Goal: Task Accomplishment & Management: Manage account settings

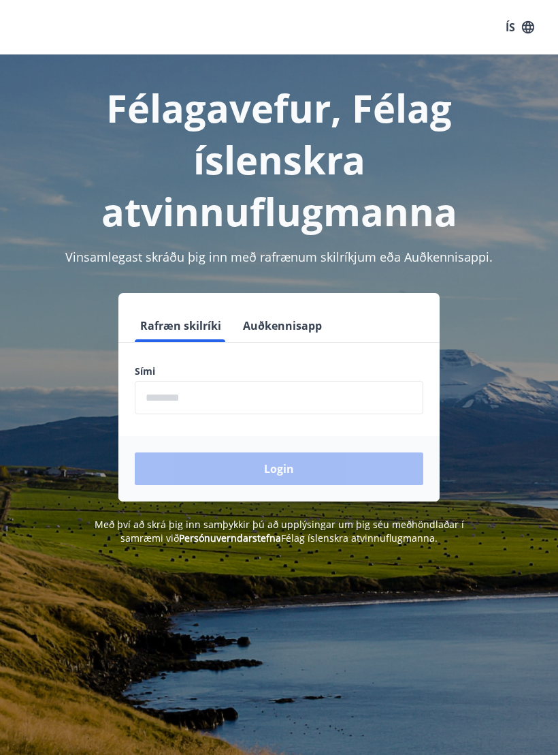
click at [178, 406] on input "phone" at bounding box center [279, 397] width 289 height 33
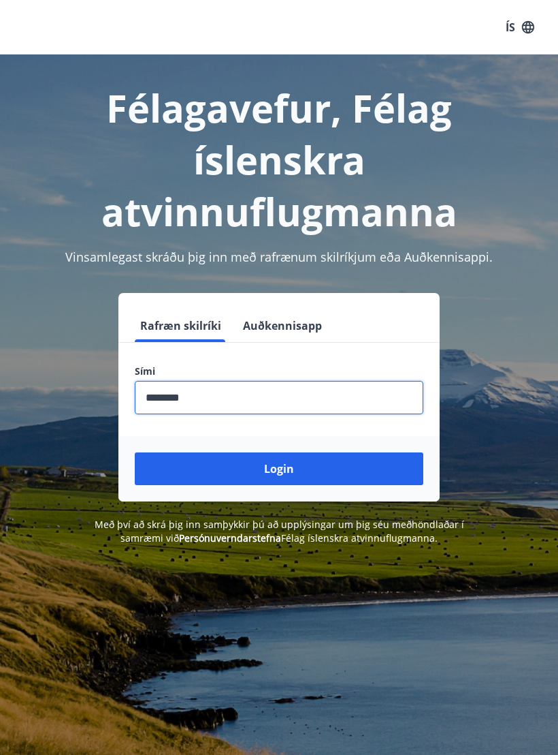
type input "********"
click at [190, 474] on button "Login" at bounding box center [279, 468] width 289 height 33
click at [264, 478] on button "Login" at bounding box center [279, 468] width 289 height 33
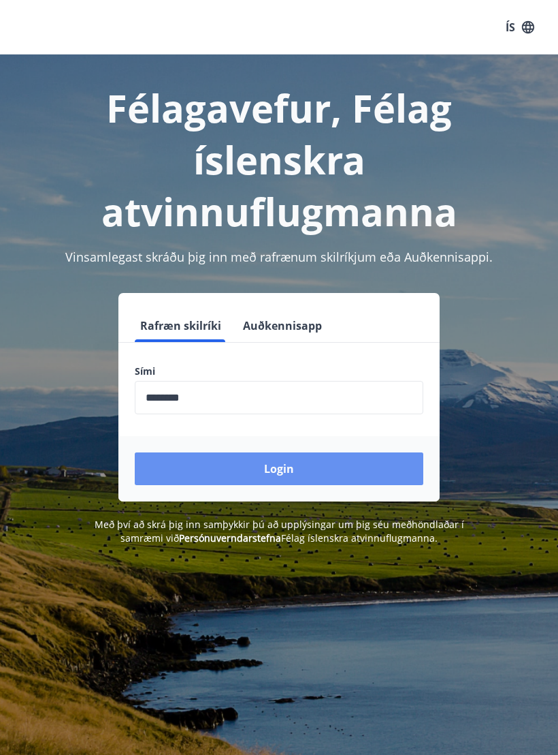
click at [215, 475] on button "Login" at bounding box center [279, 468] width 289 height 33
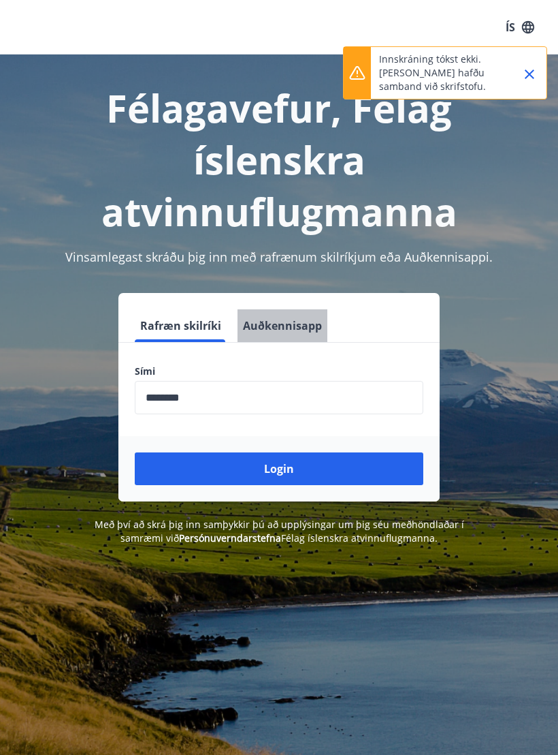
click at [300, 328] on button "Auðkennisapp" at bounding box center [283, 325] width 90 height 33
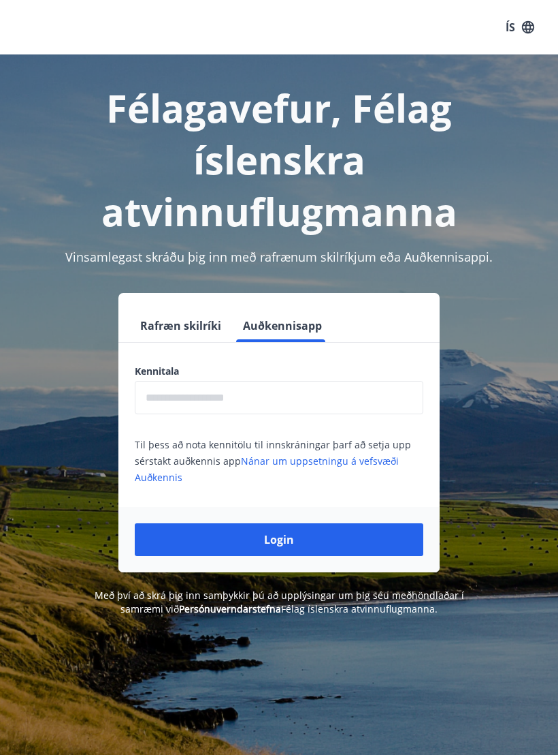
click at [168, 319] on button "Rafræn skilríki" at bounding box center [181, 325] width 92 height 33
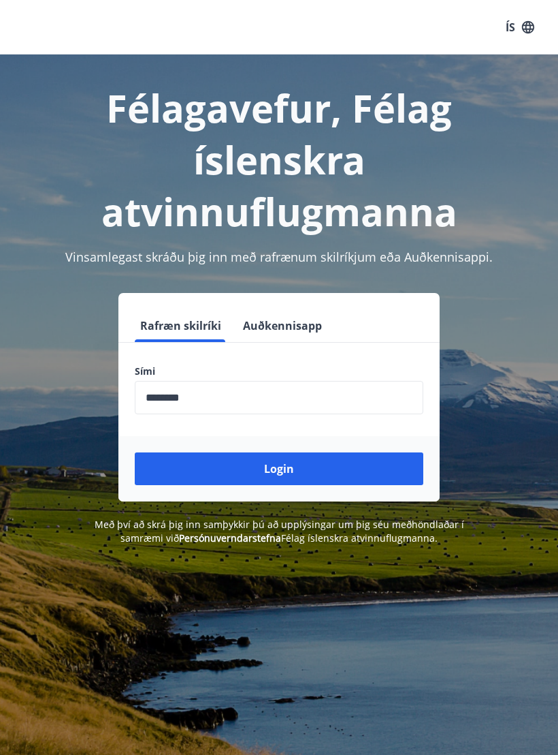
click at [221, 397] on input "phone" at bounding box center [279, 397] width 289 height 33
type input "********"
click at [324, 467] on button "Login" at bounding box center [279, 468] width 289 height 33
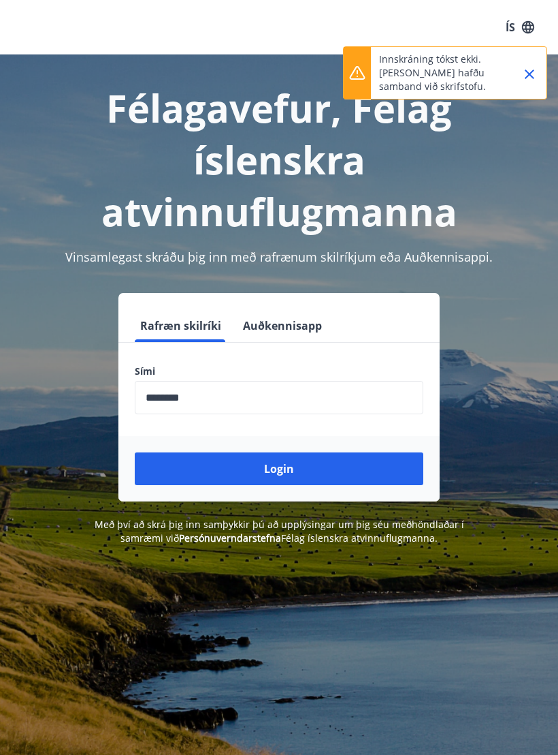
click at [326, 677] on div "Félagavefur, Félag íslenskra atvinnuflugmanna Vinsamlegast skráðu þig inn með r…" at bounding box center [279, 431] width 558 height 755
